Goal: Obtain resource: Obtain resource

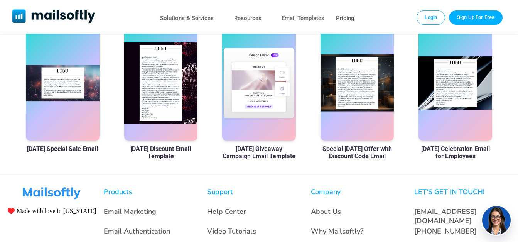
scroll to position [540, 0]
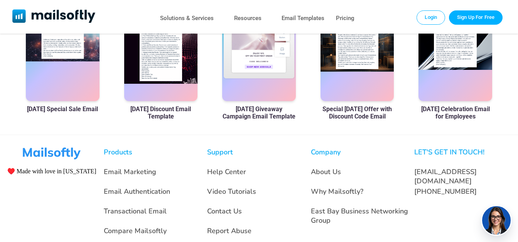
click at [462, 107] on h3 "[DATE] Celebration Email for Employees" at bounding box center [455, 112] width 74 height 15
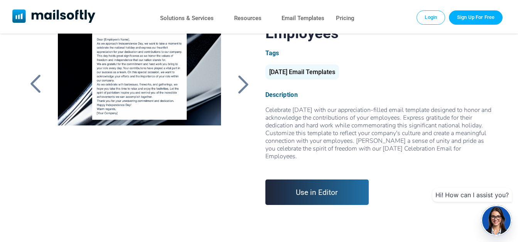
scroll to position [39, 0]
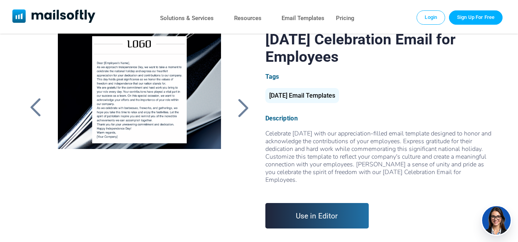
click at [310, 215] on link "Use in Editor" at bounding box center [317, 215] width 104 height 25
